Goal: Task Accomplishment & Management: Manage account settings

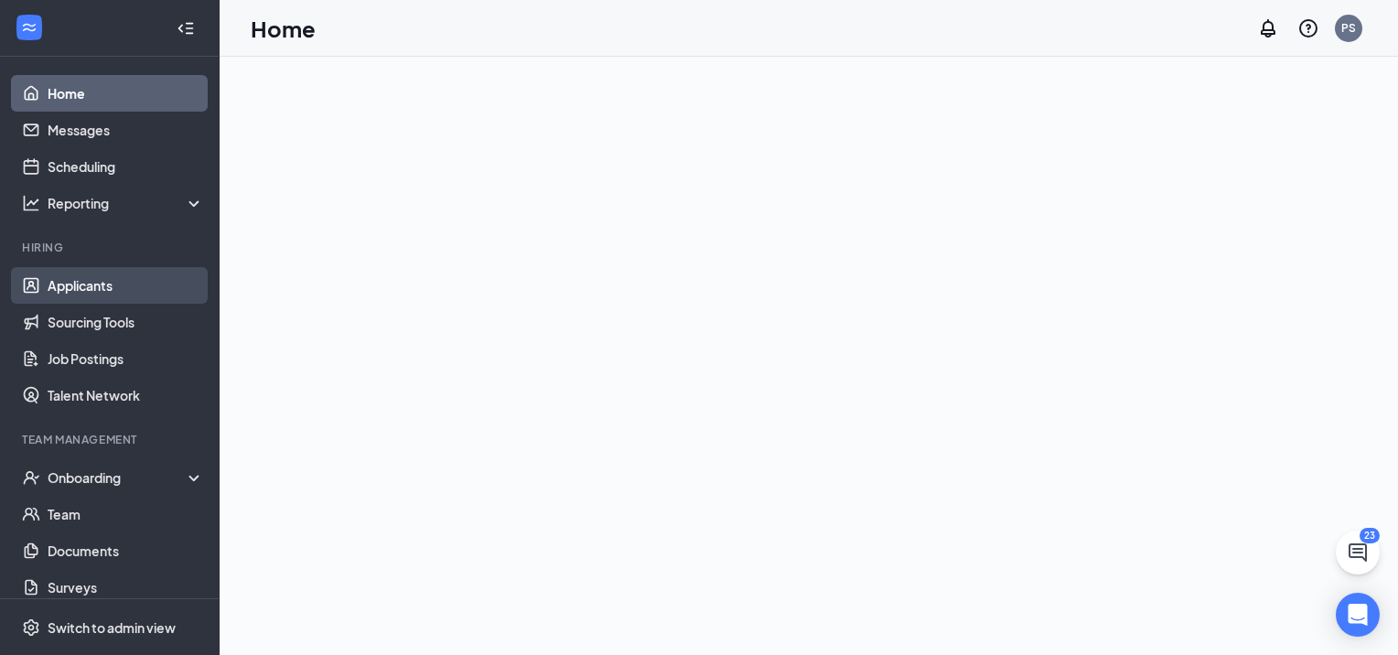
click at [119, 284] on link "Applicants" at bounding box center [126, 285] width 156 height 37
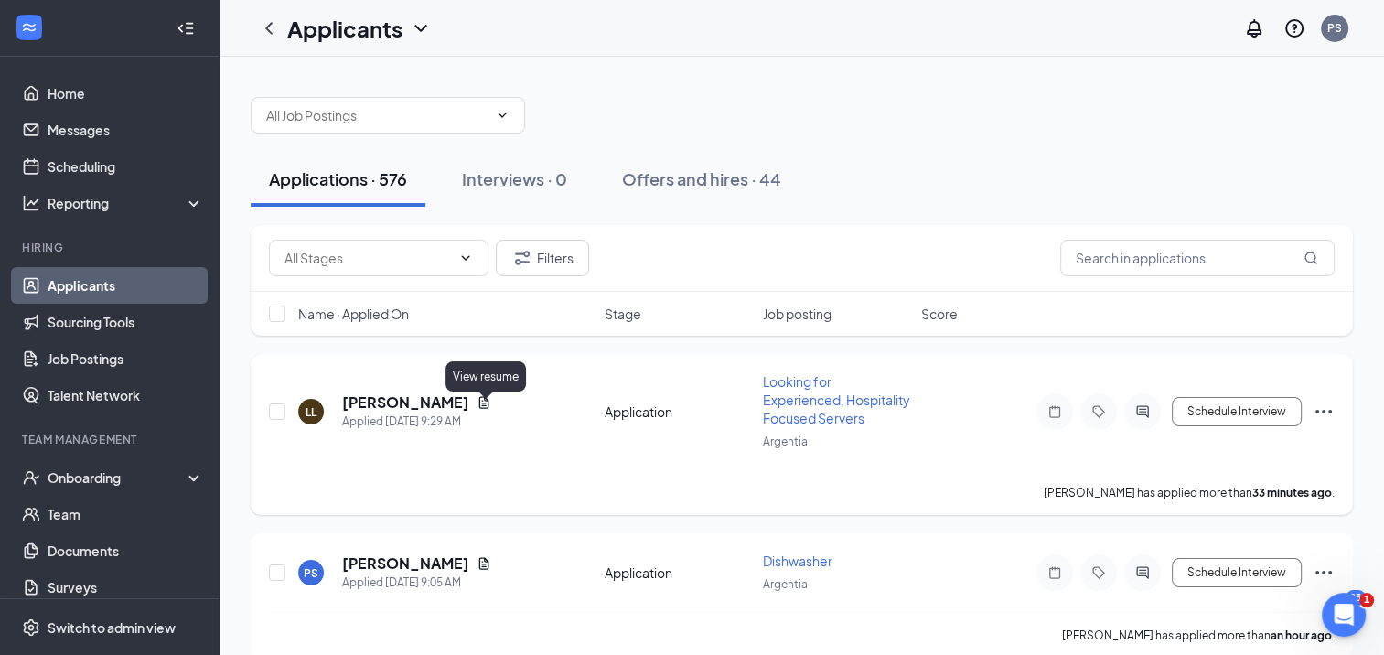
click at [490, 410] on icon "Document" at bounding box center [484, 402] width 15 height 15
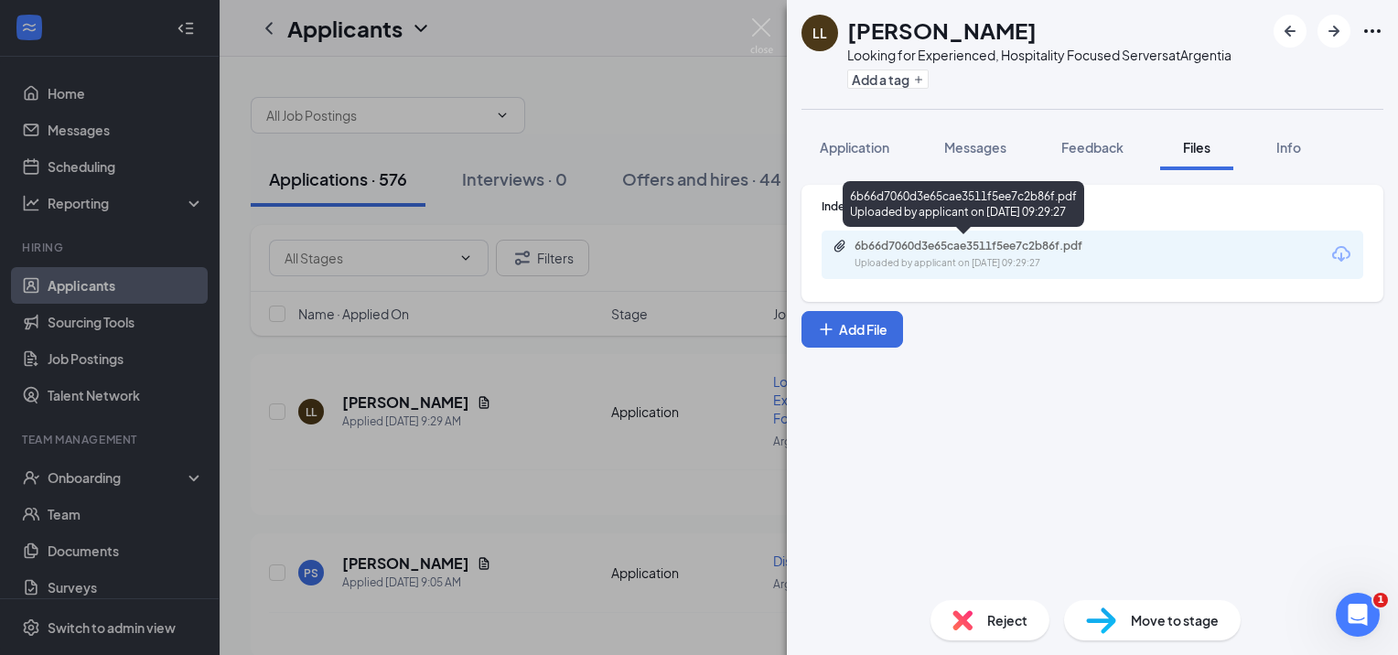
click at [1003, 260] on div "Uploaded by applicant on [DATE] 09:29:27" at bounding box center [991, 263] width 274 height 15
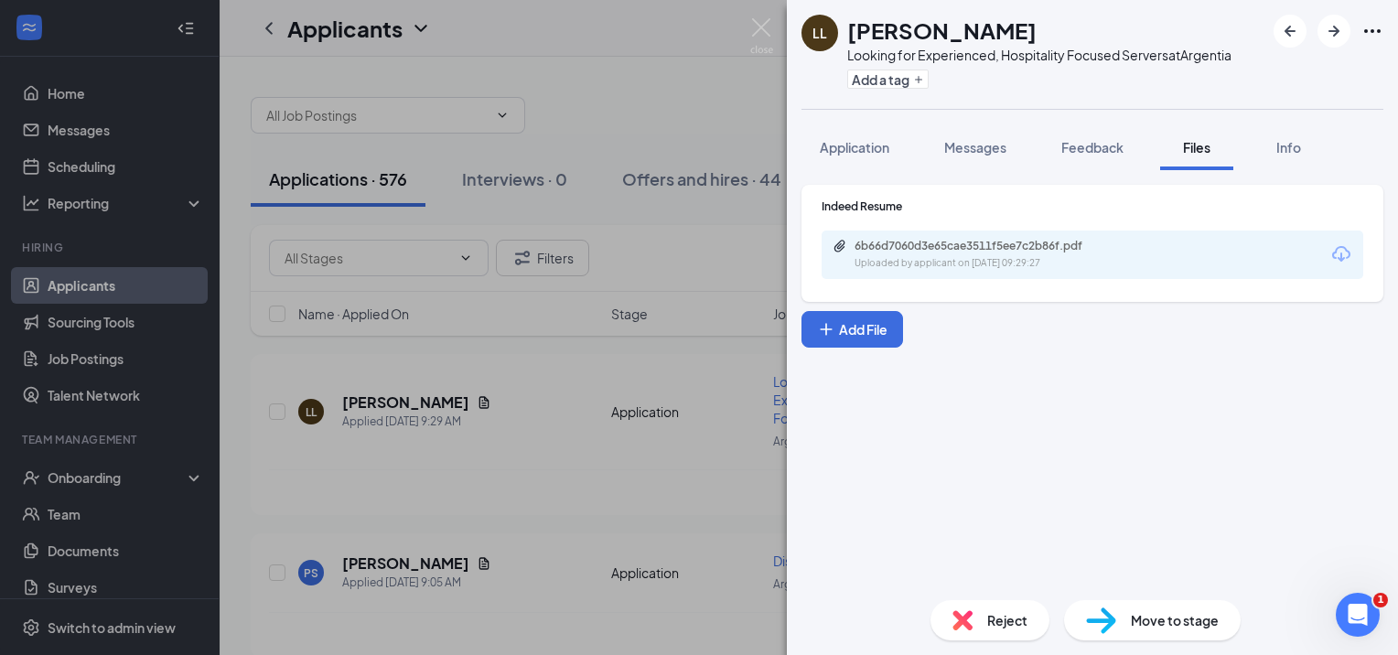
click at [583, 457] on div "LL [PERSON_NAME] Looking for Experienced, Hospitality Focused Servers at [GEOGR…" at bounding box center [699, 327] width 1398 height 655
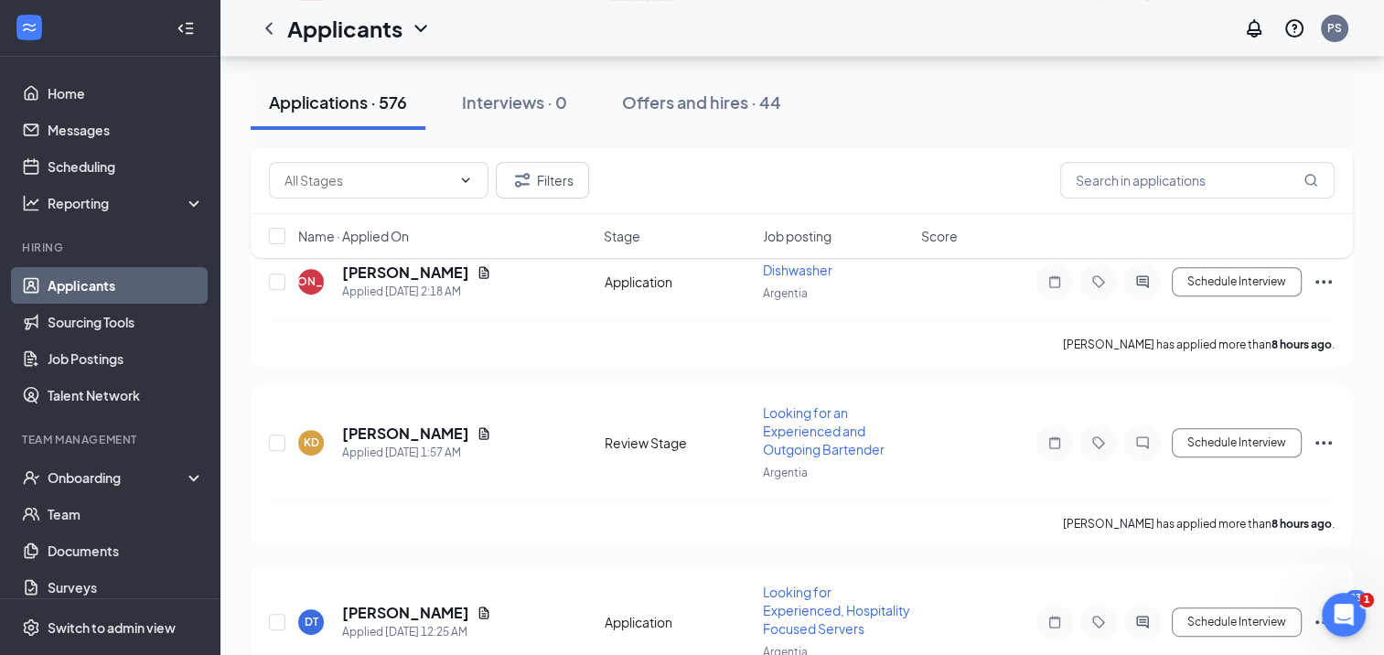
scroll to position [732, 0]
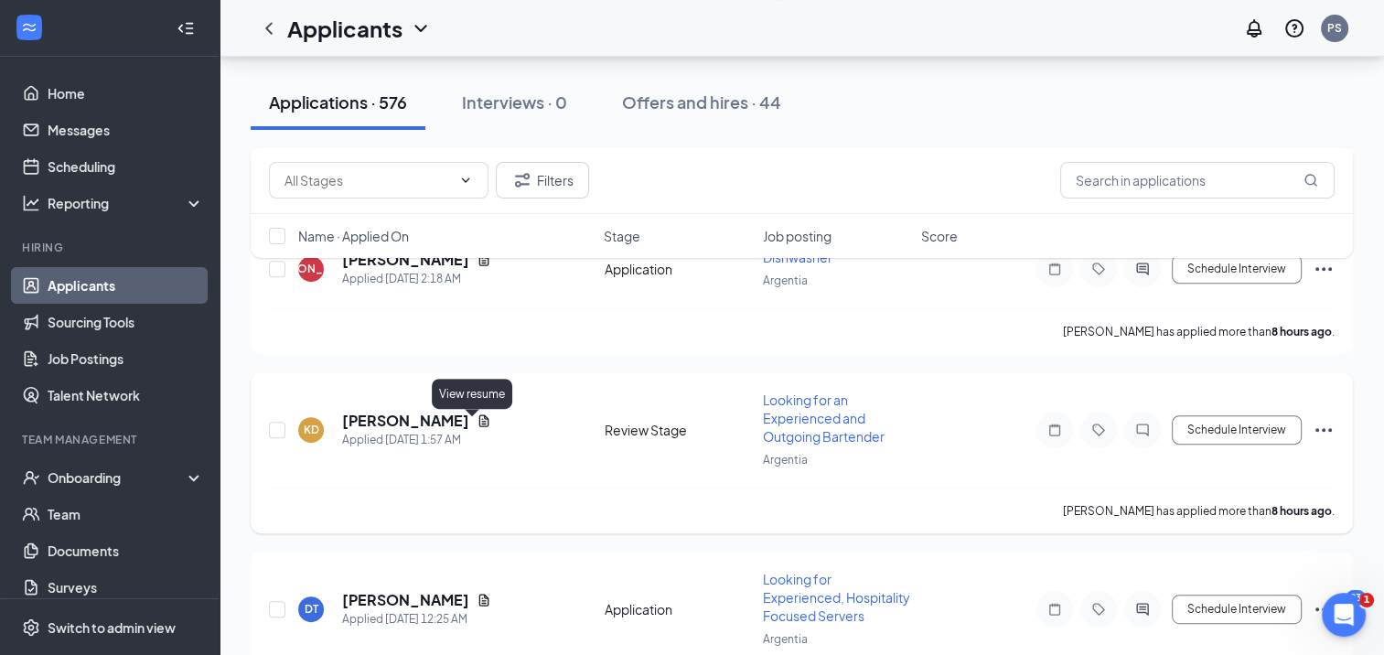
click at [478, 423] on icon "Document" at bounding box center [484, 420] width 15 height 15
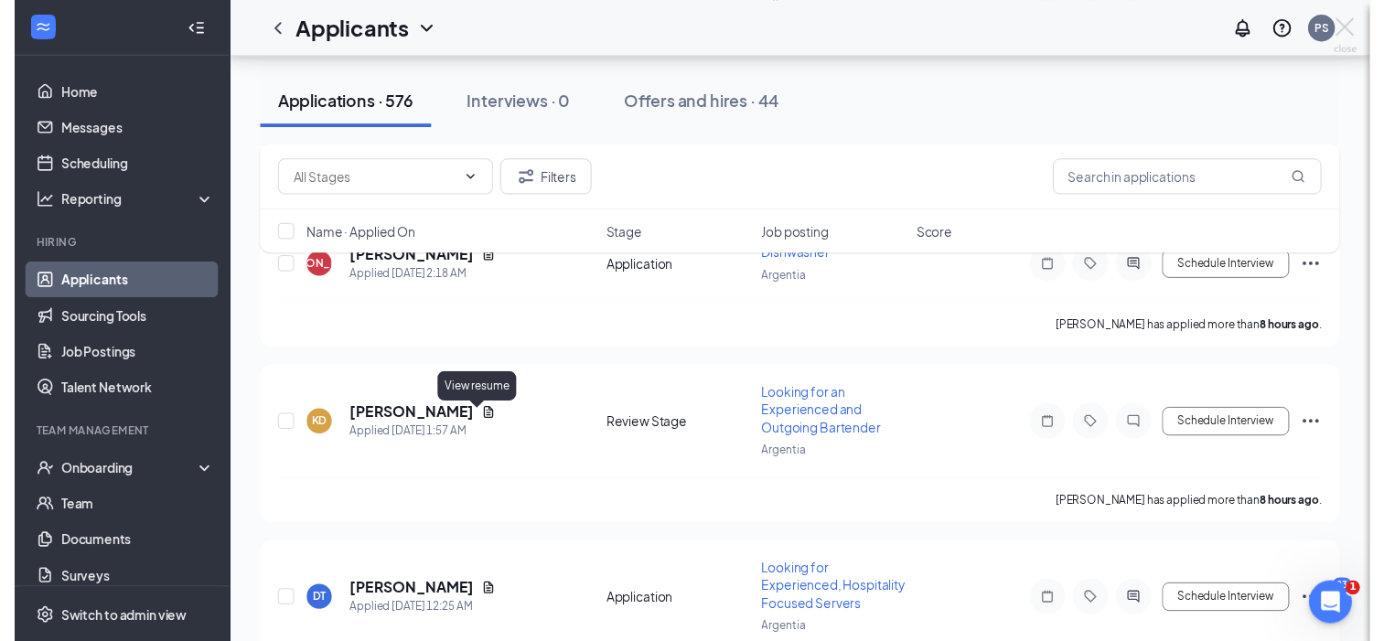
scroll to position [714, 0]
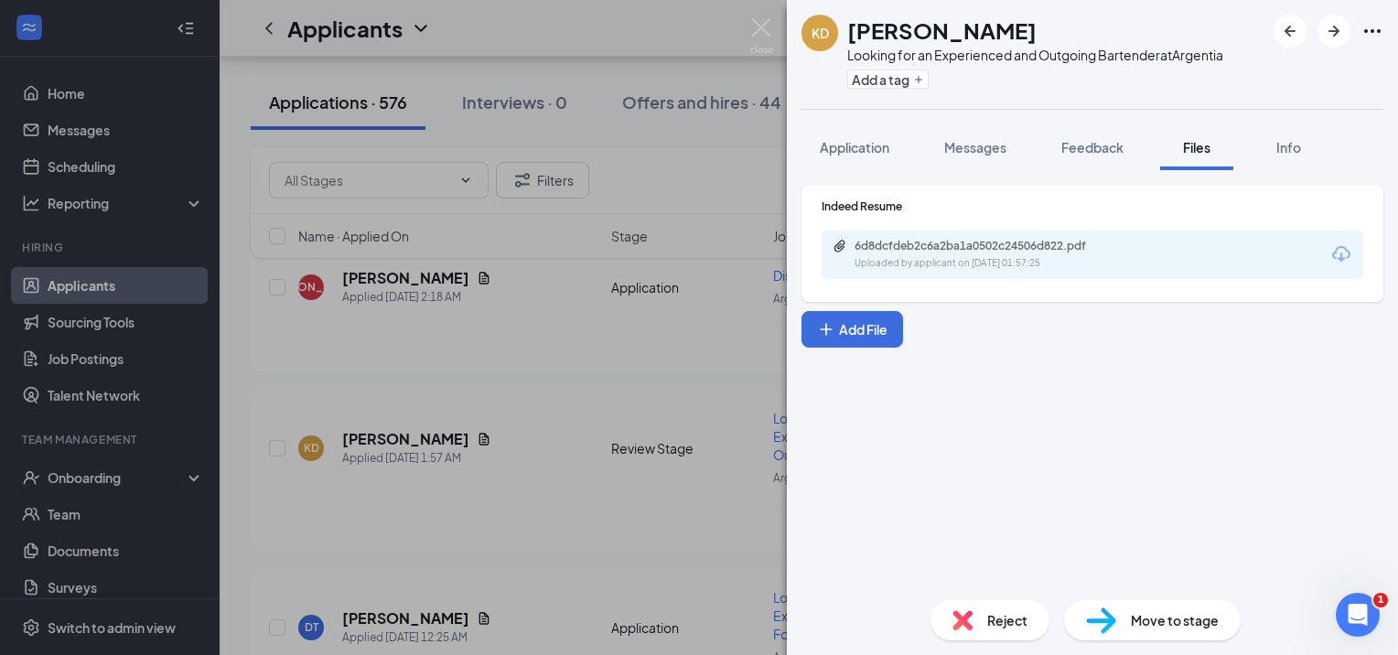
click at [882, 265] on div "Uploaded by applicant on [DATE] 01:57:25" at bounding box center [991, 263] width 274 height 15
click at [481, 383] on div "KD [PERSON_NAME] Looking for an Experienced and Outgoing Bartender at Argentia …" at bounding box center [699, 327] width 1398 height 655
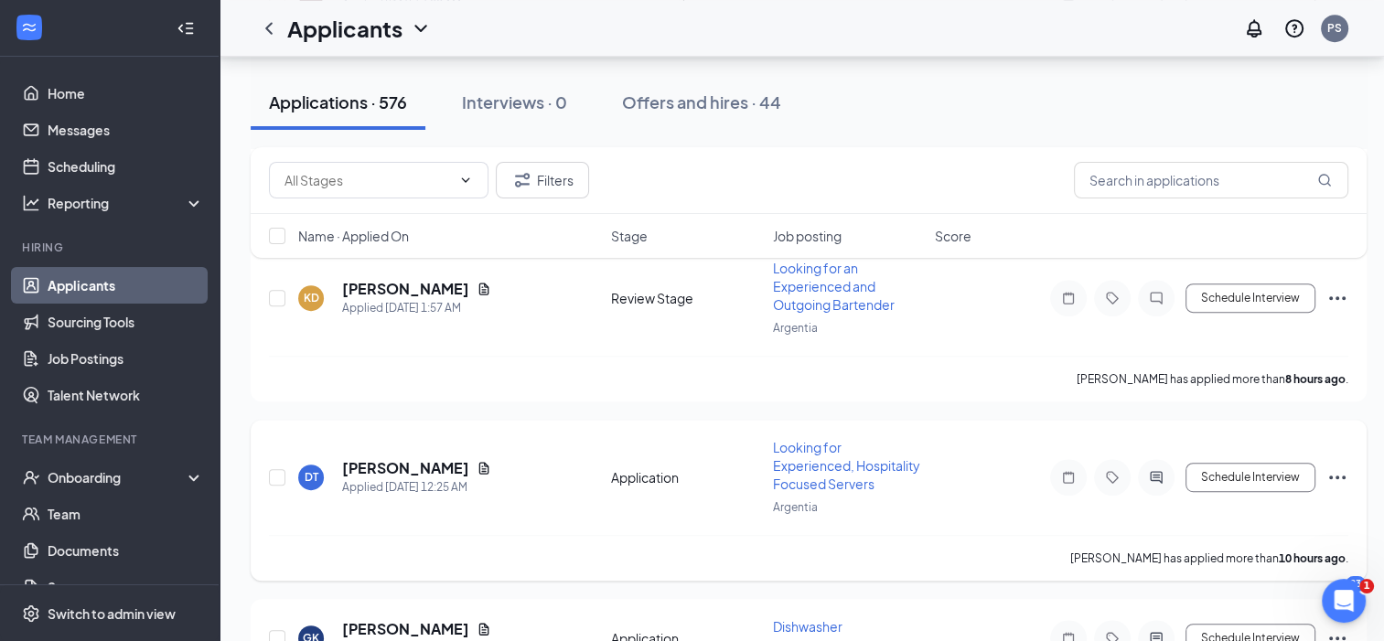
scroll to position [896, 0]
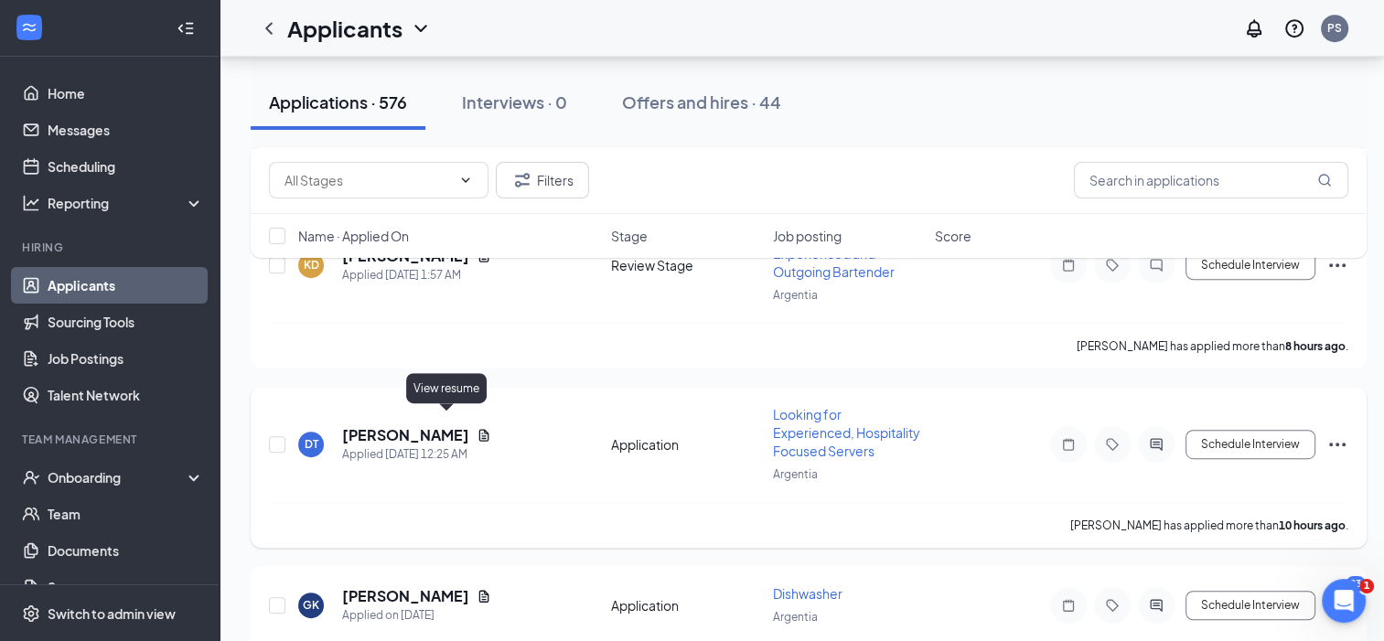
click at [479, 429] on icon "Document" at bounding box center [484, 435] width 10 height 12
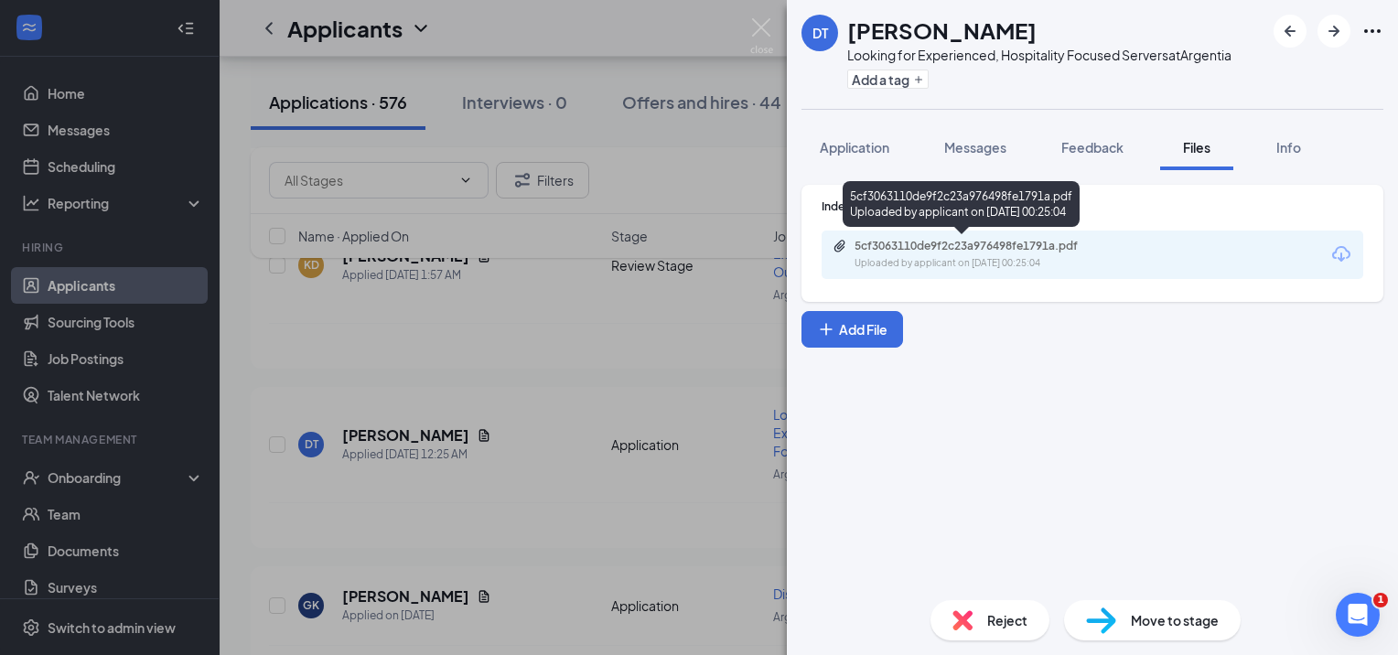
click at [896, 251] on div "5cf3063110de9f2c23a976498fe1791a.pdf" at bounding box center [982, 246] width 256 height 15
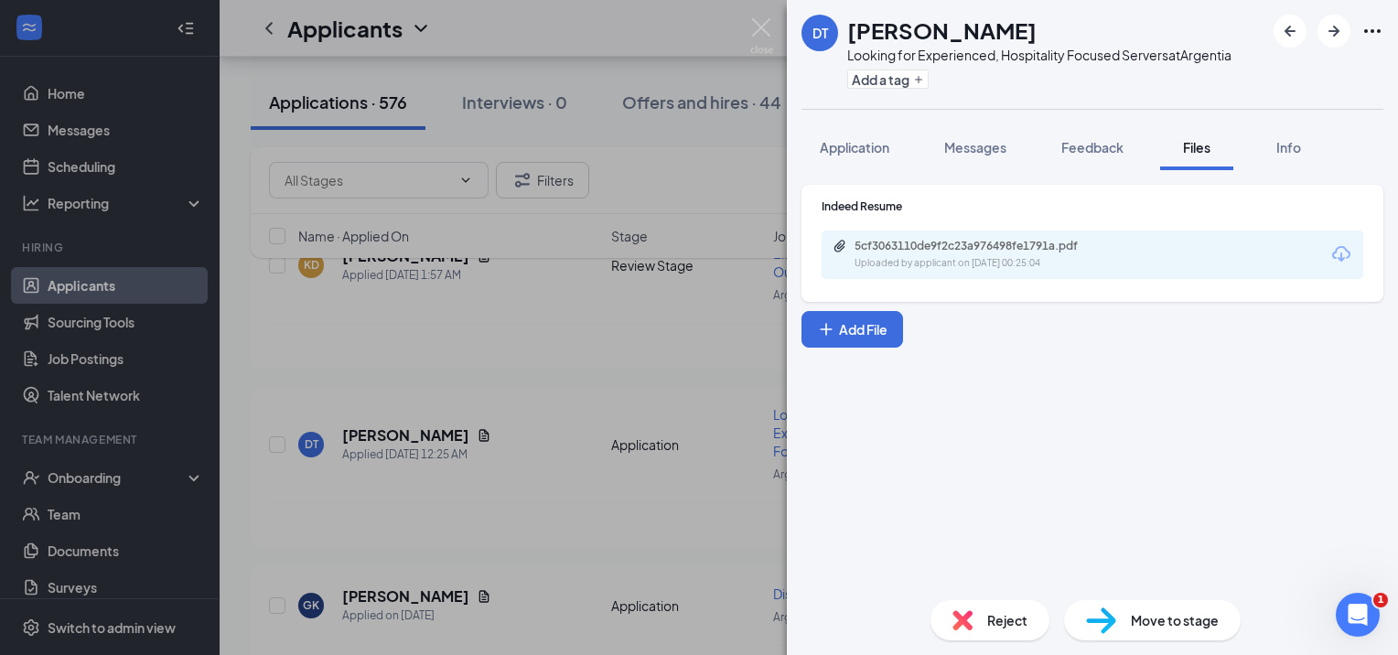
click at [659, 355] on div "DT [PERSON_NAME] Looking for Experienced, Hospitality Focused Servers at Argent…" at bounding box center [699, 327] width 1398 height 655
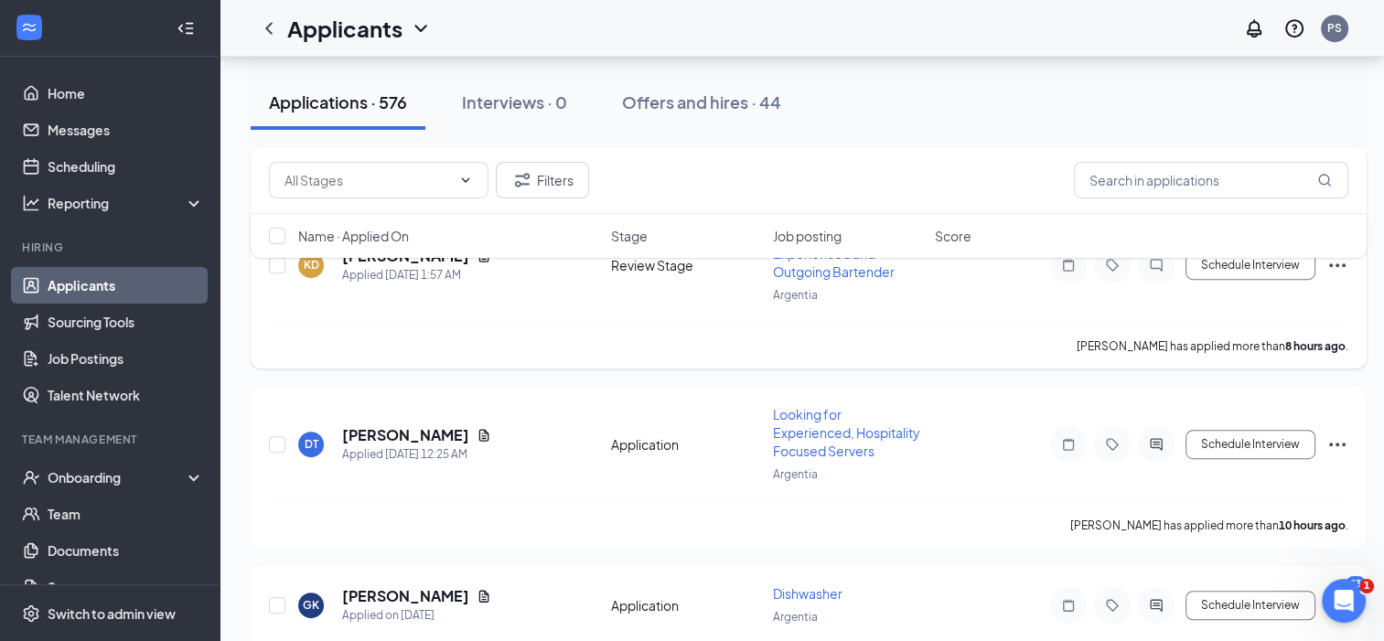
click at [398, 347] on div "[PERSON_NAME] has applied more than 8 hours ago ." at bounding box center [808, 346] width 1079 height 46
